Goal: Task Accomplishment & Management: Manage account settings

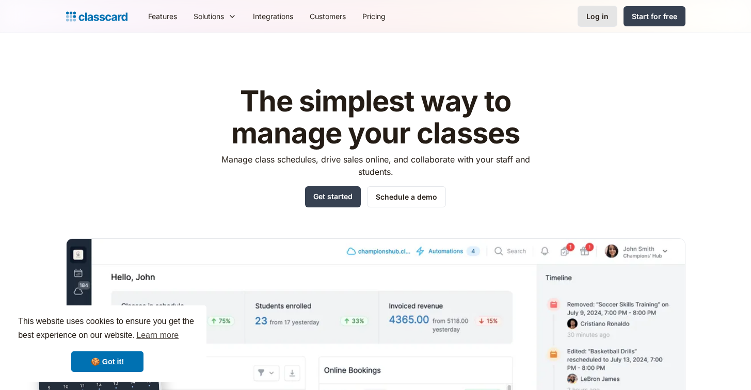
click at [590, 19] on div "Log in" at bounding box center [598, 16] width 22 height 11
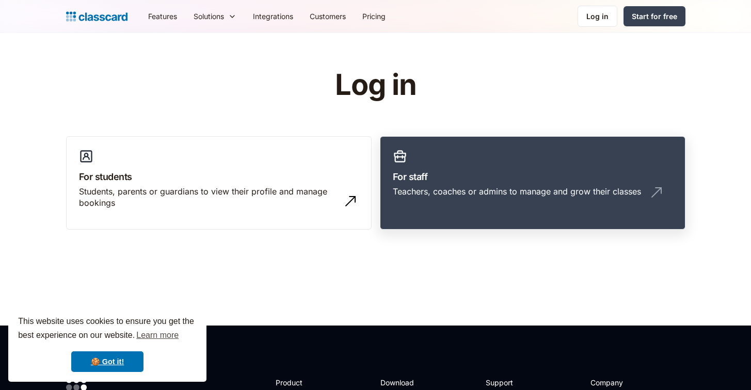
click at [440, 176] on h3 "For staff" at bounding box center [533, 177] width 280 height 14
